Goal: Task Accomplishment & Management: Complete application form

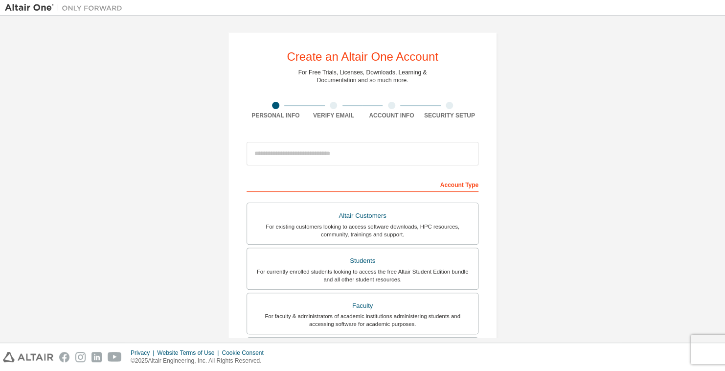
click at [315, 185] on div "Account Type" at bounding box center [362, 184] width 232 height 16
click at [298, 157] on input "email" at bounding box center [362, 153] width 232 height 23
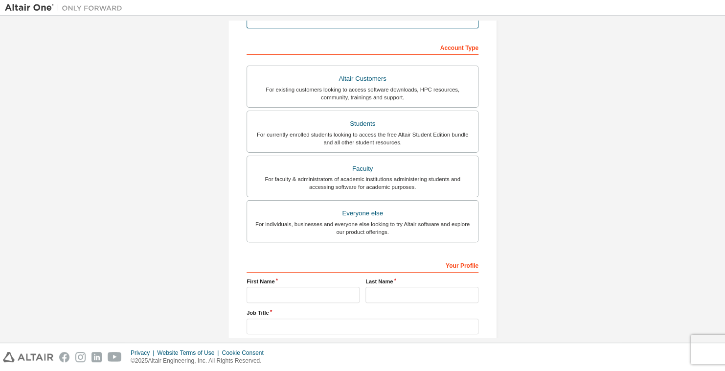
scroll to position [140, 0]
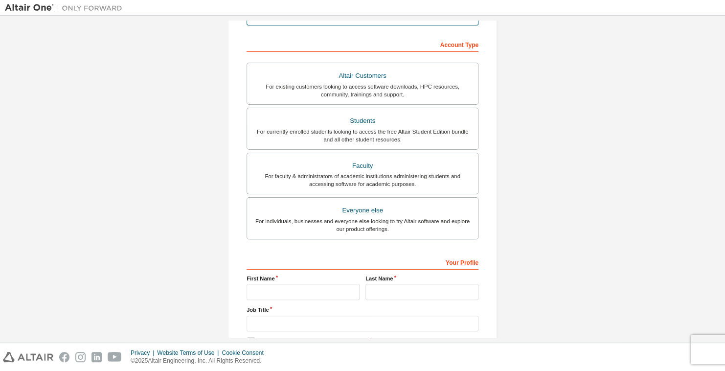
type input "**********"
click at [289, 288] on input "text" at bounding box center [302, 292] width 113 height 16
type input "********"
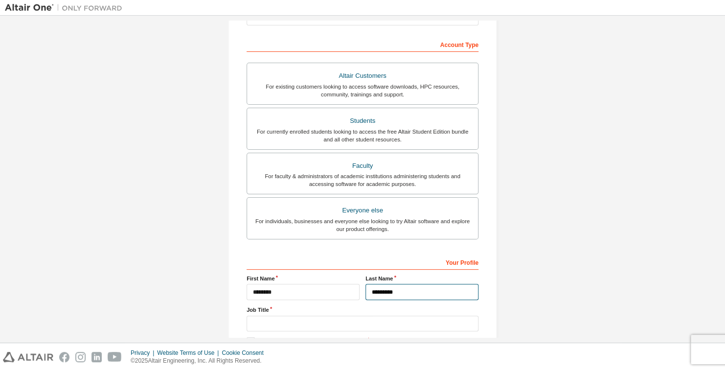
type input "*********"
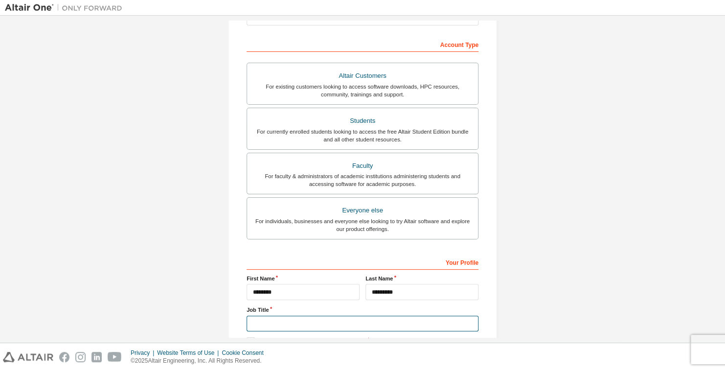
scroll to position [199, 0]
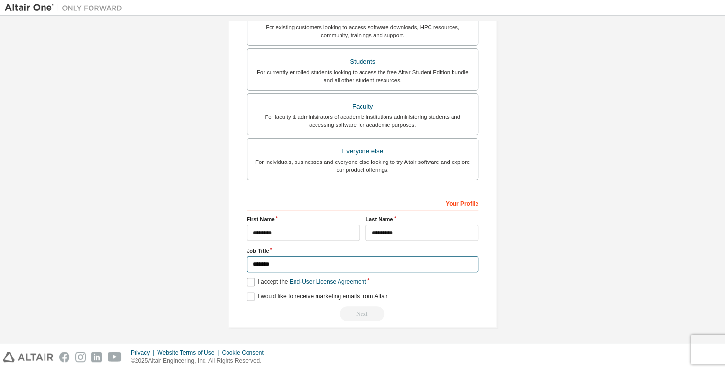
type input "*******"
click at [248, 283] on label "I accept the End-User License Agreement" at bounding box center [305, 282] width 119 height 8
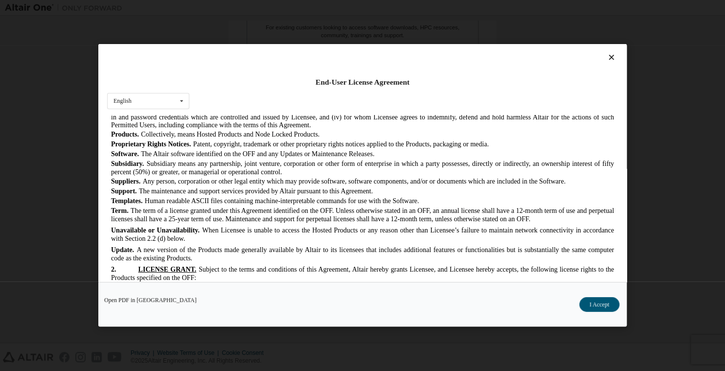
scroll to position [626, 0]
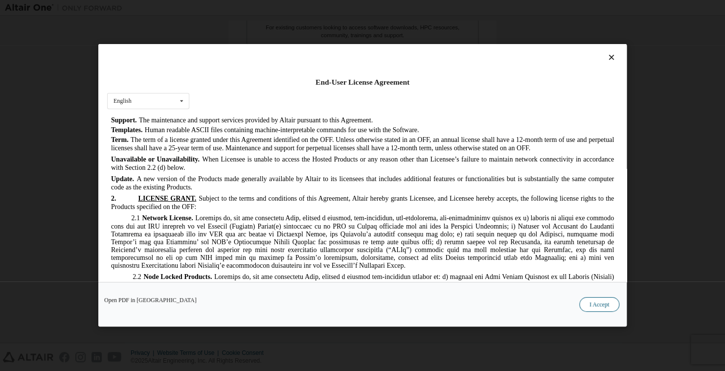
click at [599, 302] on button "I Accept" at bounding box center [599, 304] width 40 height 15
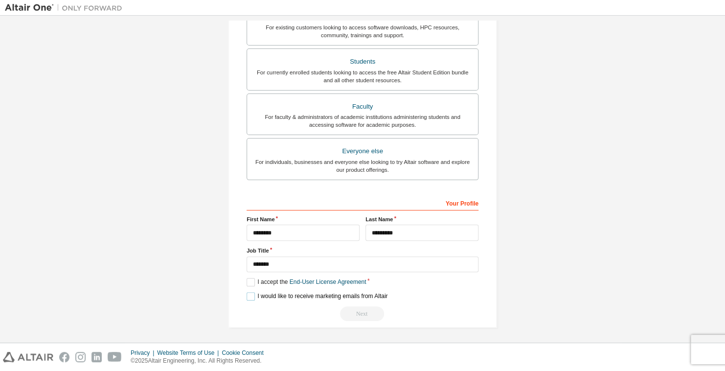
click at [246, 292] on label "I would like to receive marketing emails from Altair" at bounding box center [316, 296] width 141 height 8
click at [249, 293] on label "I would like to receive marketing emails from Altair" at bounding box center [316, 296] width 141 height 8
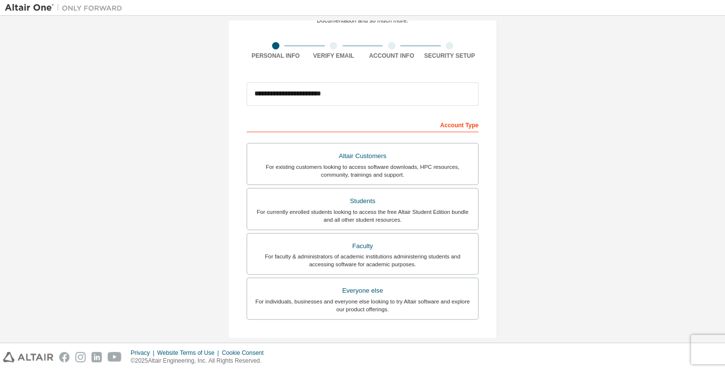
scroll to position [0, 0]
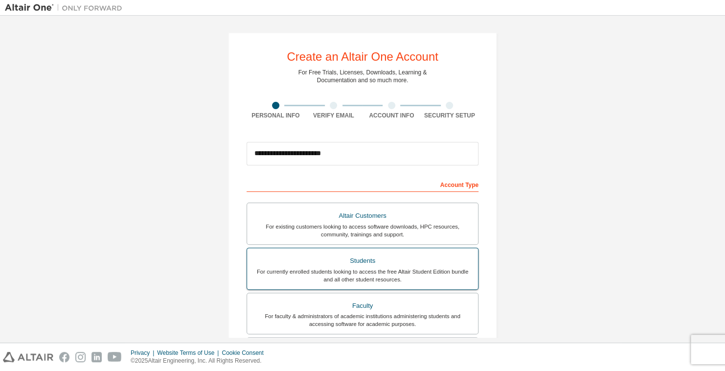
click at [372, 275] on div "For currently enrolled students looking to access the free Altair Student Editi…" at bounding box center [362, 275] width 219 height 16
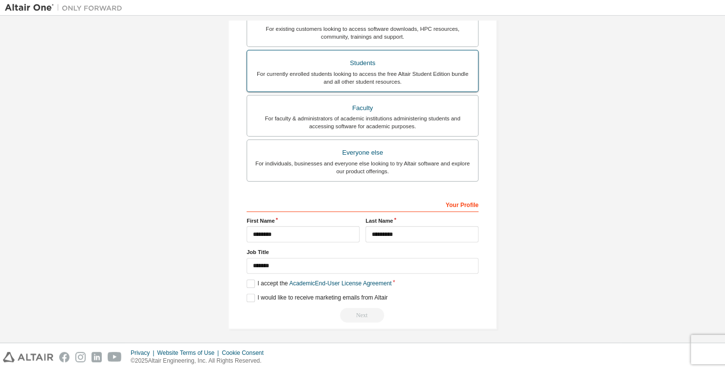
scroll to position [199, 0]
click at [358, 63] on div "Students" at bounding box center [362, 62] width 219 height 14
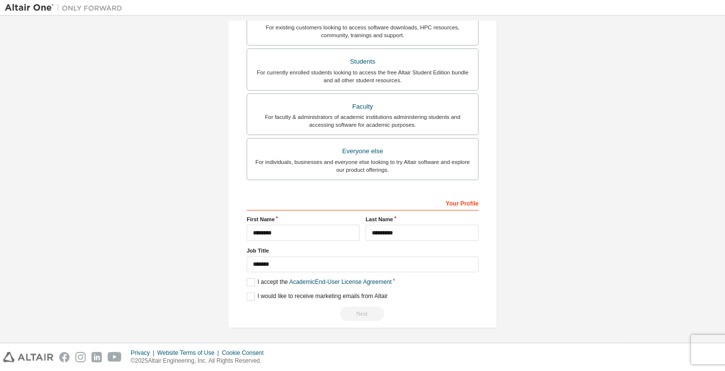
click at [365, 310] on div "Next" at bounding box center [362, 313] width 232 height 15
click at [247, 280] on label "I accept the Academic End-User License Agreement" at bounding box center [318, 282] width 145 height 8
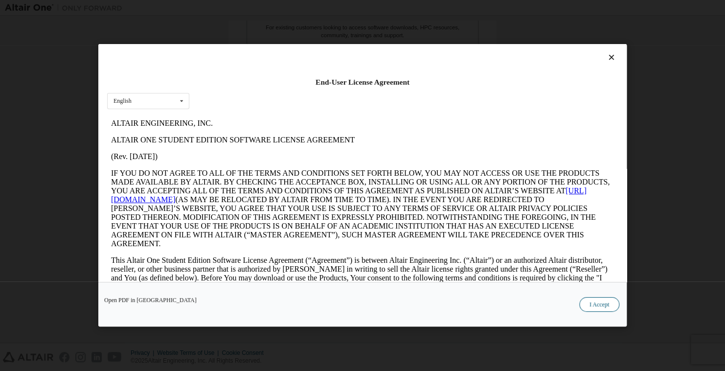
scroll to position [0, 0]
click at [599, 305] on button "I Accept" at bounding box center [599, 304] width 40 height 15
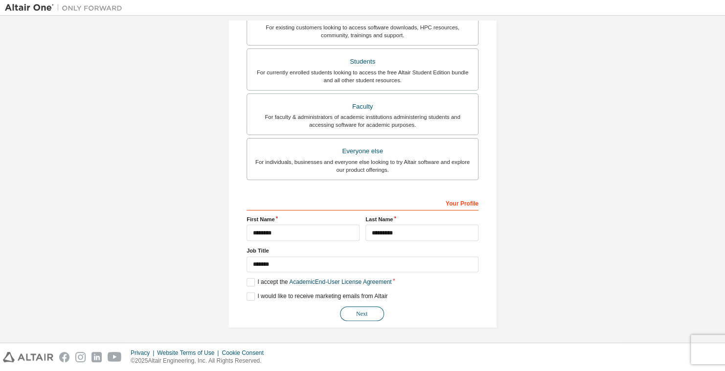
click at [361, 312] on button "Next" at bounding box center [362, 313] width 44 height 15
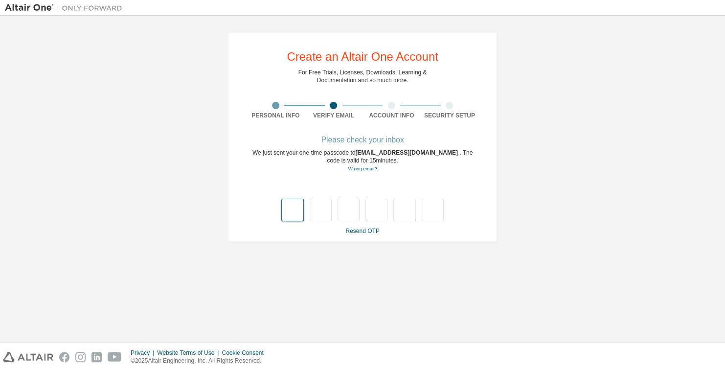
type input "*"
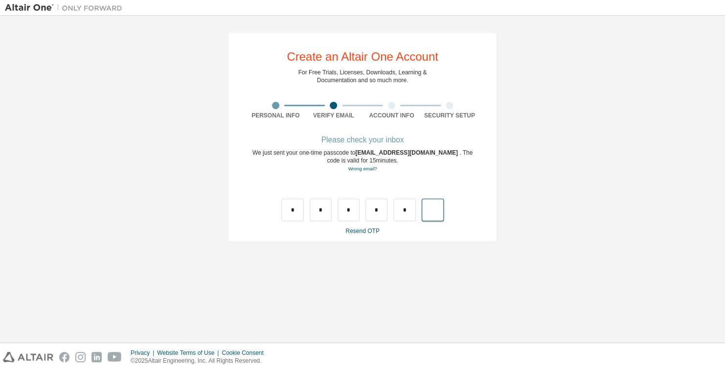
type input "*"
